Goal: Find specific page/section: Find specific page/section

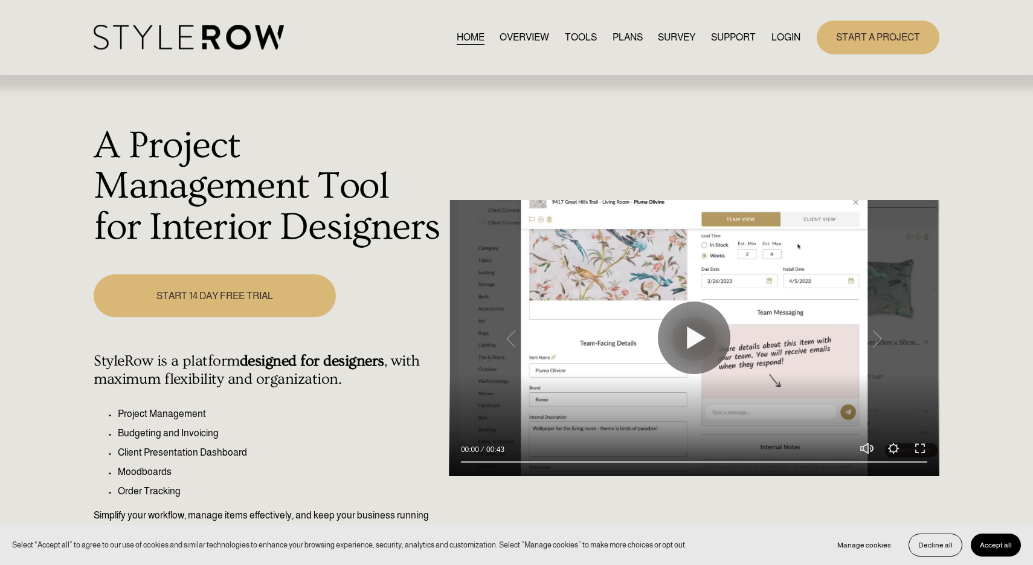
click at [867, 42] on link "START A PROJECT" at bounding box center [878, 37] width 123 height 33
click at [789, 36] on link "LOGIN" at bounding box center [786, 37] width 29 height 16
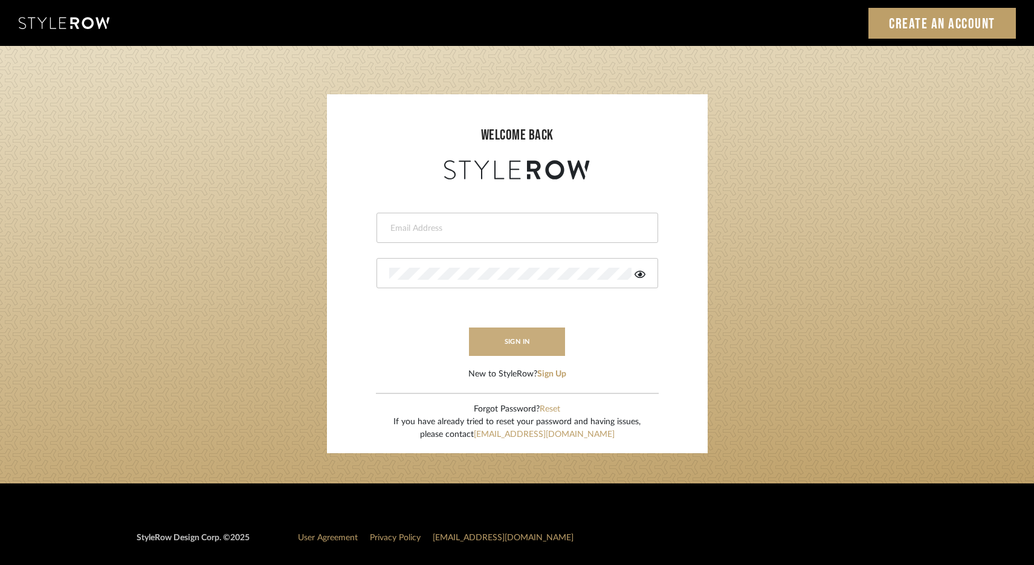
type input "elliotsaeidy@gmail.com"
click at [522, 344] on button "sign in" at bounding box center [517, 342] width 97 height 28
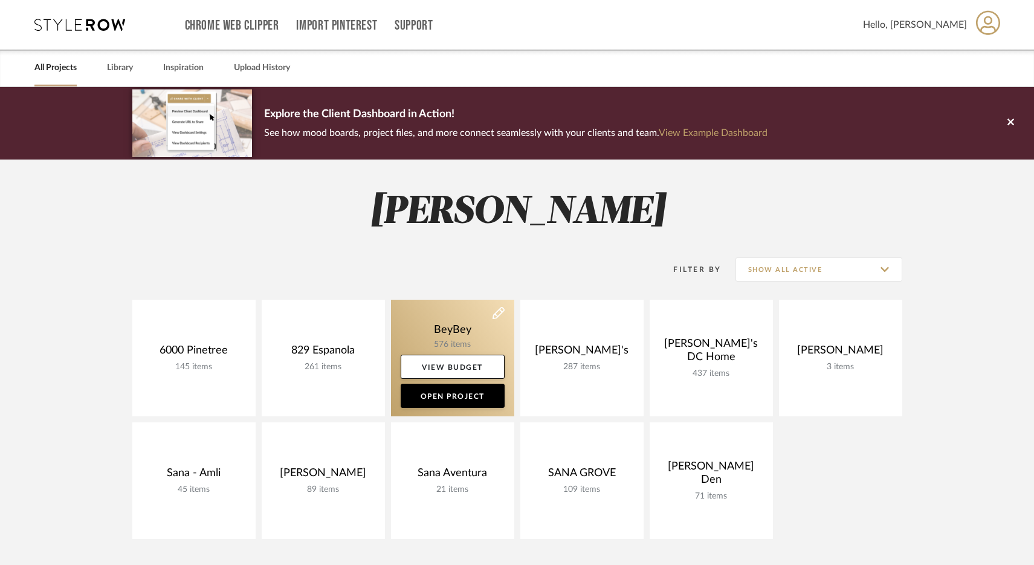
click at [472, 327] on link at bounding box center [452, 358] width 123 height 117
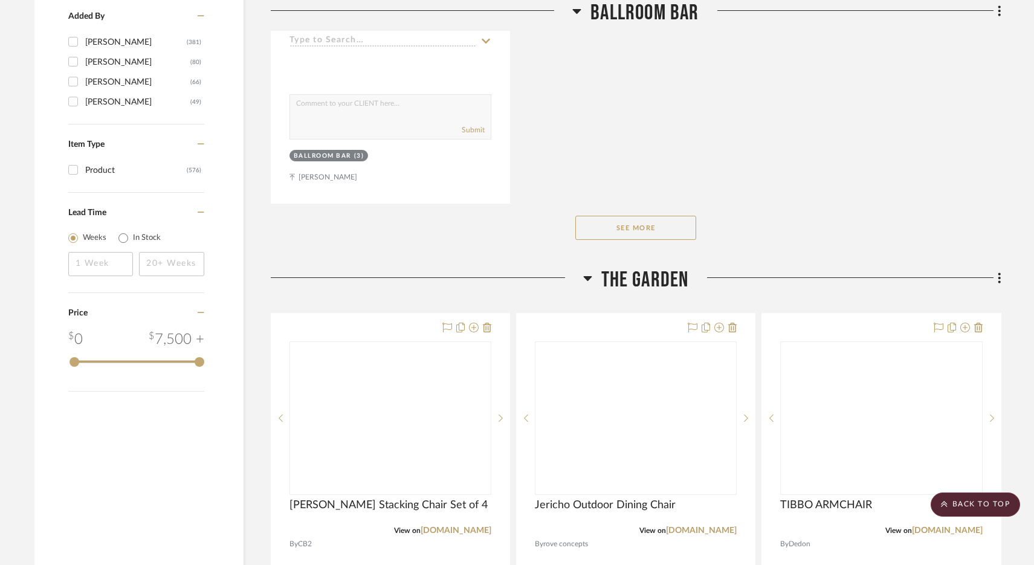
scroll to position [1899, 0]
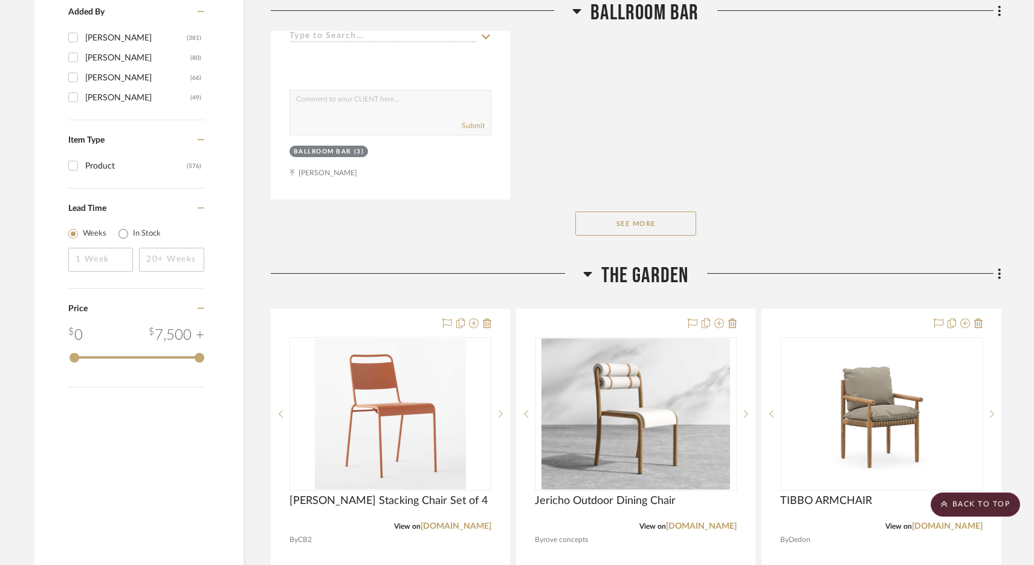
click at [630, 266] on span "The Garden" at bounding box center [645, 276] width 88 height 26
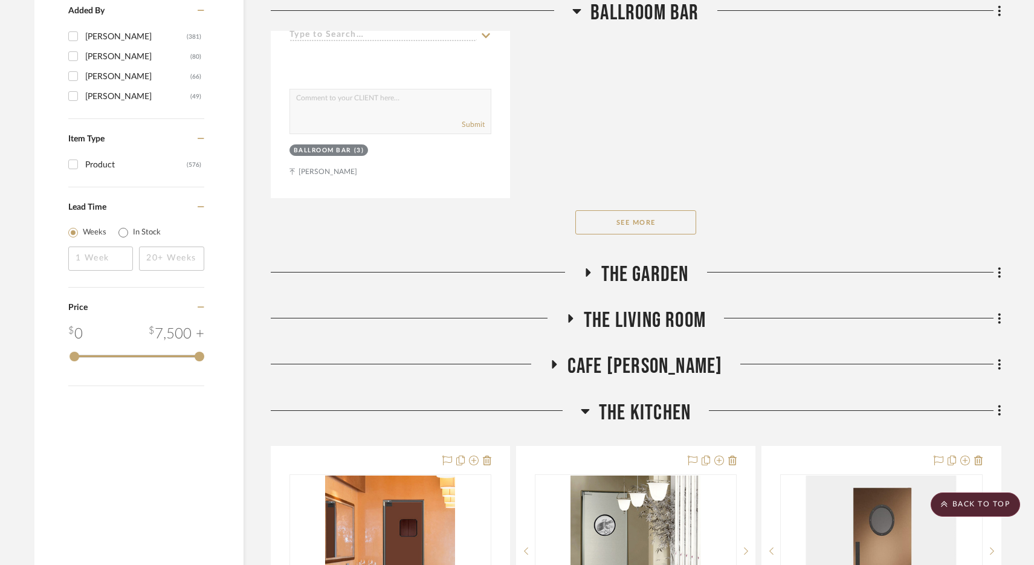
scroll to position [2124, 0]
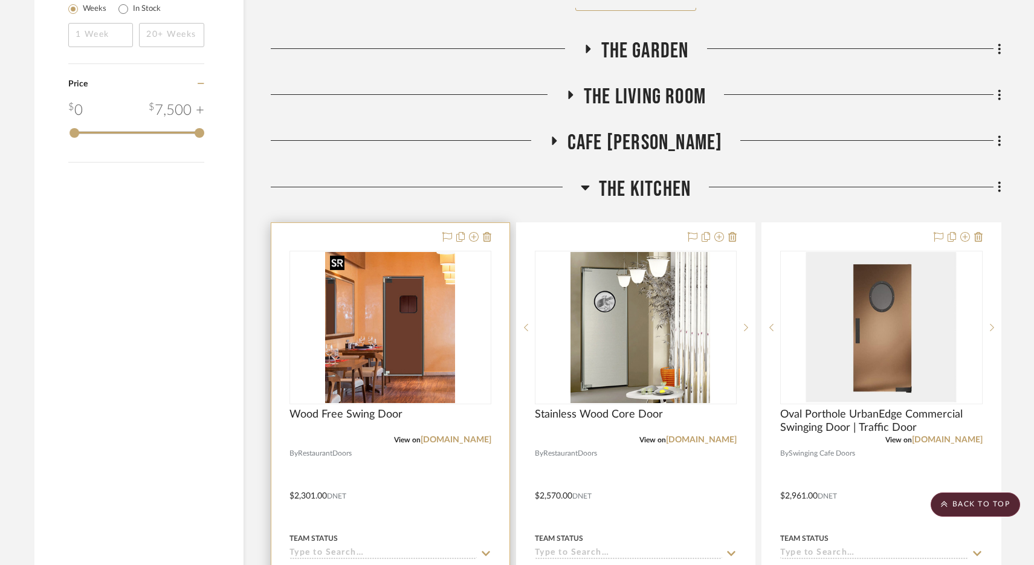
click at [0, 0] on img at bounding box center [0, 0] width 0 height 0
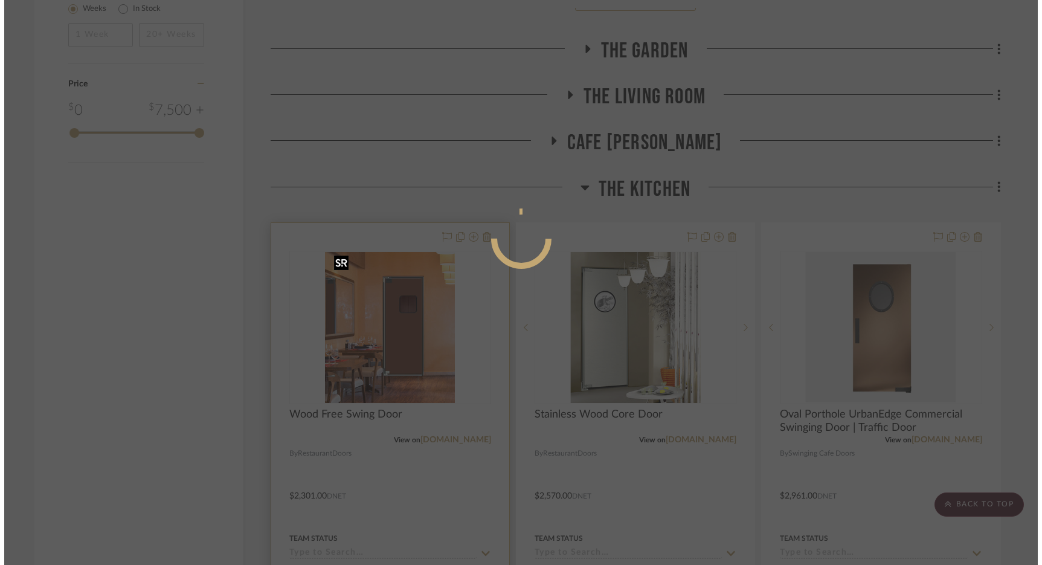
scroll to position [0, 0]
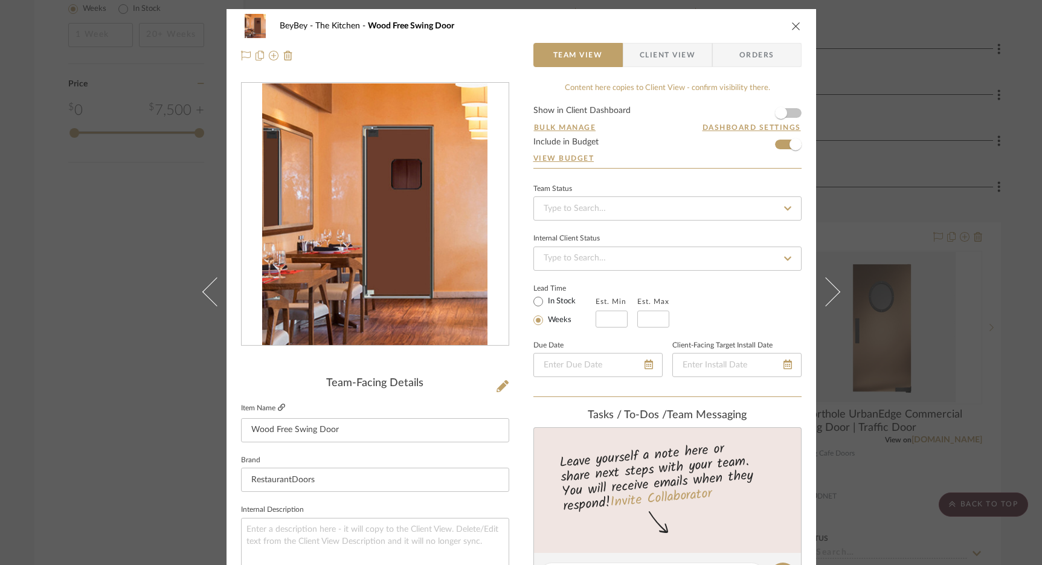
click at [278, 406] on icon at bounding box center [281, 407] width 7 height 7
